Goal: Task Accomplishment & Management: Complete application form

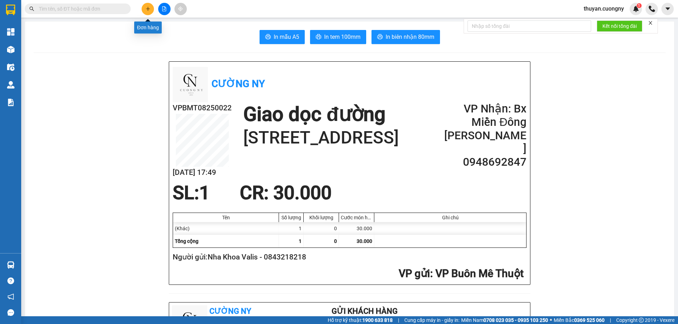
click at [147, 9] on icon "plus" at bounding box center [148, 8] width 4 height 0
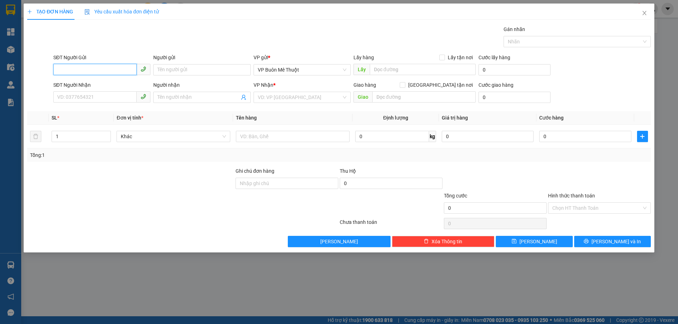
click at [79, 67] on input "SĐT Người Gửi" at bounding box center [94, 69] width 83 height 11
type input "0935434141"
click at [199, 67] on input "Người gửi" at bounding box center [201, 69] width 97 height 11
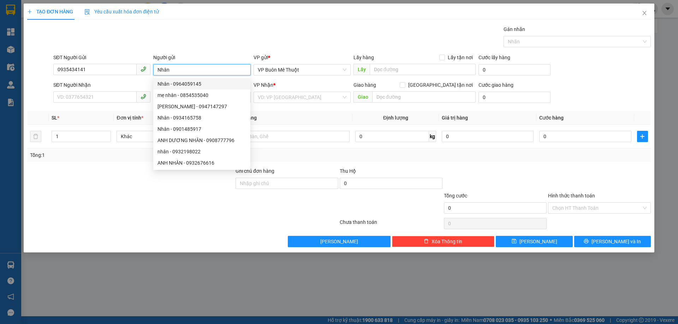
type input "Nhân"
click at [198, 32] on div "Gán nhãn Nhãn" at bounding box center [352, 37] width 600 height 25
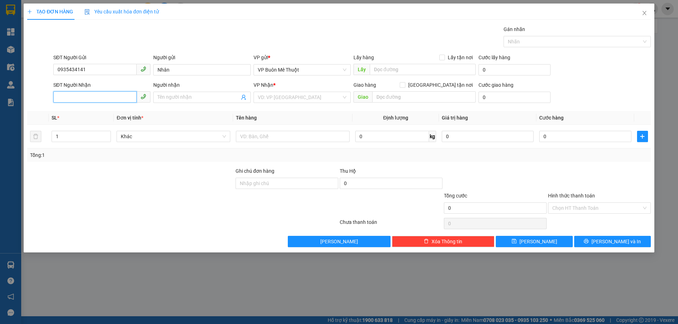
click at [101, 96] on input "SĐT Người Nhận" at bounding box center [94, 96] width 83 height 11
type input "0909333118"
click at [192, 95] on input "Người nhận" at bounding box center [198, 98] width 82 height 8
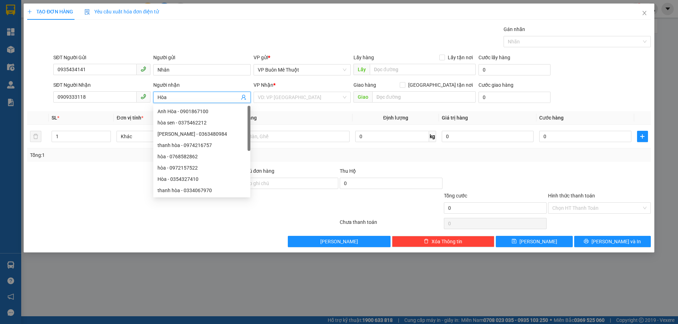
type input "Hòa"
click at [301, 112] on th "Tên hàng" at bounding box center [292, 118] width 119 height 14
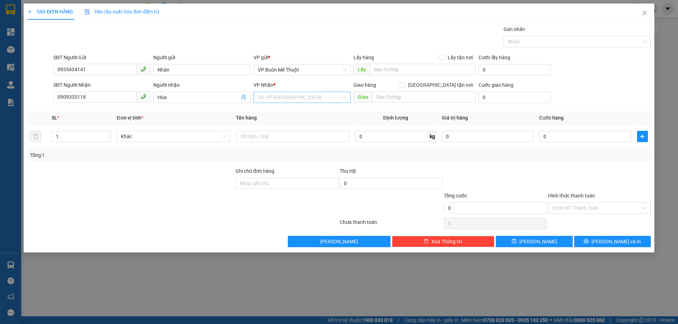
click at [287, 97] on input "search" at bounding box center [300, 97] width 84 height 11
click at [289, 123] on div "Bx Miền Đông" at bounding box center [302, 123] width 89 height 8
click at [274, 185] on input "Ghi chú đơn hàng" at bounding box center [286, 183] width 103 height 11
drag, startPoint x: 607, startPoint y: 240, endPoint x: 325, endPoint y: 198, distance: 284.8
click at [364, 204] on div "Transit Pickup Surcharge Ids Transit Deliver Surcharge Ids Transit Deliver Surc…" at bounding box center [338, 136] width 623 height 222
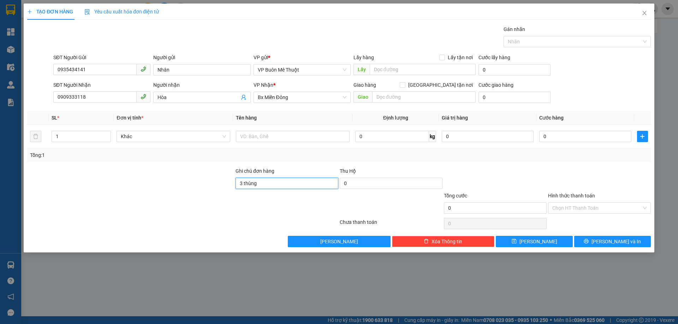
click at [283, 184] on input "3 thùng" at bounding box center [286, 183] width 103 height 11
type input "3 thùng sầu"
click at [594, 239] on button "[PERSON_NAME] và In" at bounding box center [612, 241] width 77 height 11
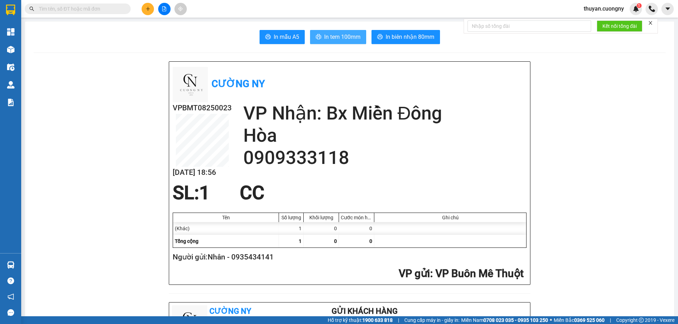
click at [332, 34] on span "In tem 100mm" at bounding box center [342, 36] width 36 height 9
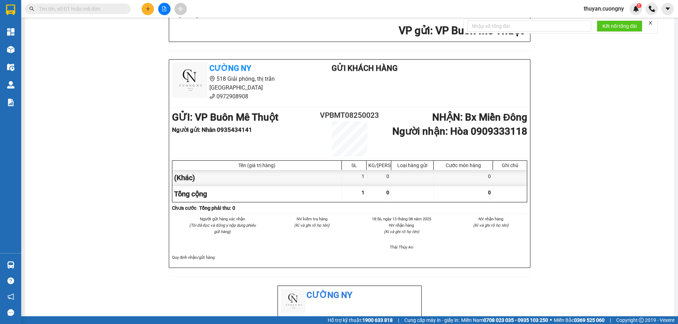
scroll to position [247, 0]
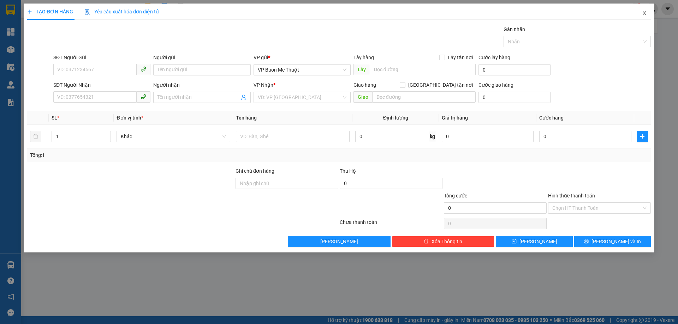
click at [645, 12] on icon "close" at bounding box center [644, 13] width 6 height 6
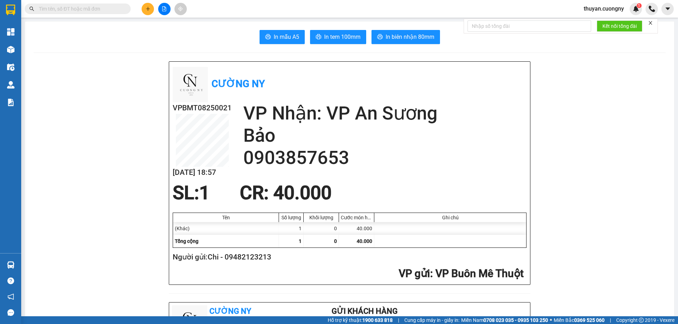
click at [652, 22] on icon "close" at bounding box center [650, 22] width 5 height 5
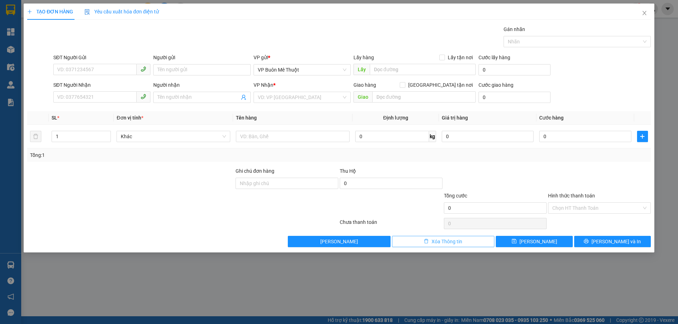
click at [468, 239] on button "Xóa Thông tin" at bounding box center [443, 241] width 103 height 11
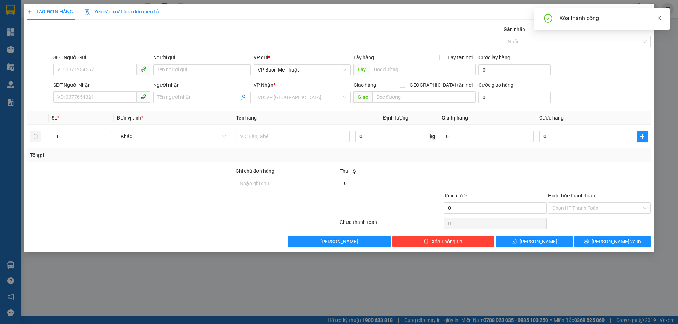
click at [661, 17] on icon "close" at bounding box center [659, 18] width 5 height 5
click at [668, 82] on div "TẠO ĐƠN HÀNG Yêu cầu xuất hóa đơn điện tử Transit Pickup Surcharge Ids Transit …" at bounding box center [339, 162] width 678 height 324
click at [644, 11] on icon "close" at bounding box center [644, 13] width 6 height 6
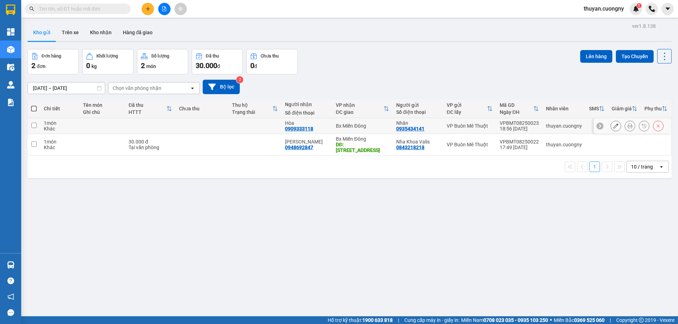
click at [613, 125] on icon at bounding box center [615, 126] width 5 height 5
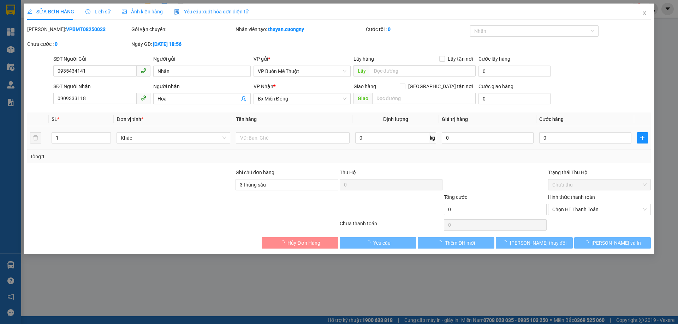
type input "0935434141"
type input "Nhân"
type input "0909333118"
type input "Hòa"
type input "3 thùng sầu"
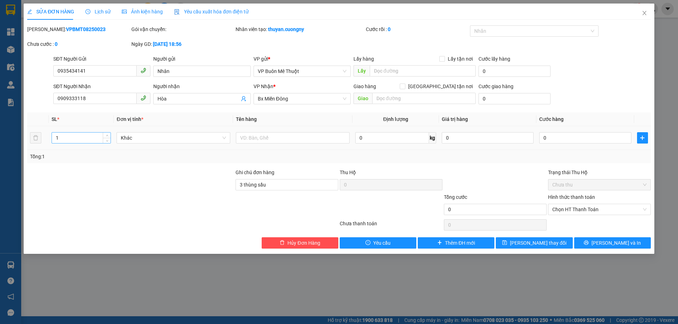
click at [60, 140] on input "1" at bounding box center [81, 138] width 59 height 11
type input "3"
click at [596, 243] on button "[PERSON_NAME] và In" at bounding box center [612, 243] width 77 height 11
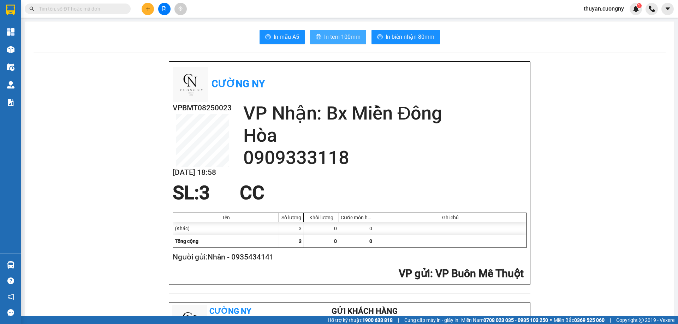
click at [338, 37] on span "In tem 100mm" at bounding box center [342, 36] width 36 height 9
